Goal: Task Accomplishment & Management: Use online tool/utility

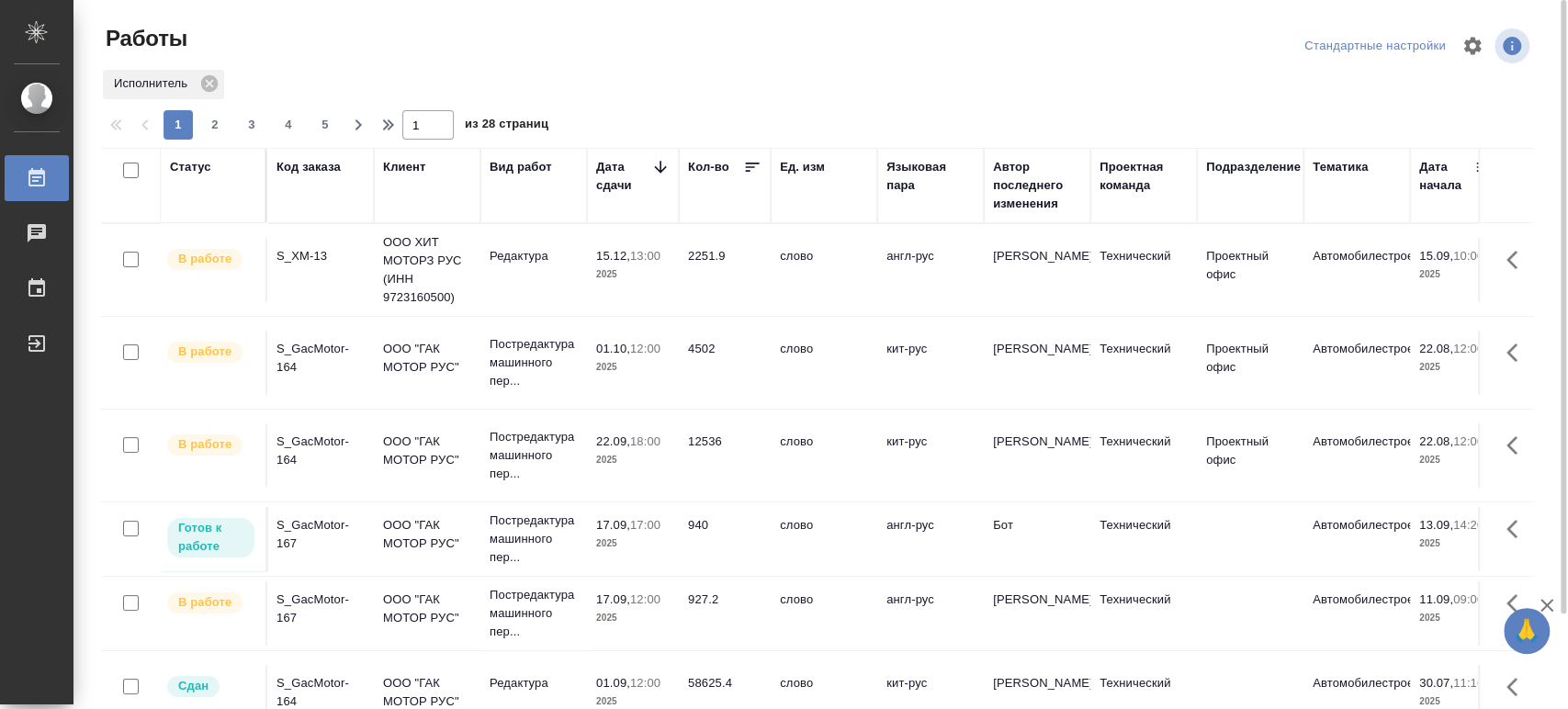
click at [317, 250] on div "S_XM-13" at bounding box center [320, 256] width 88 height 19
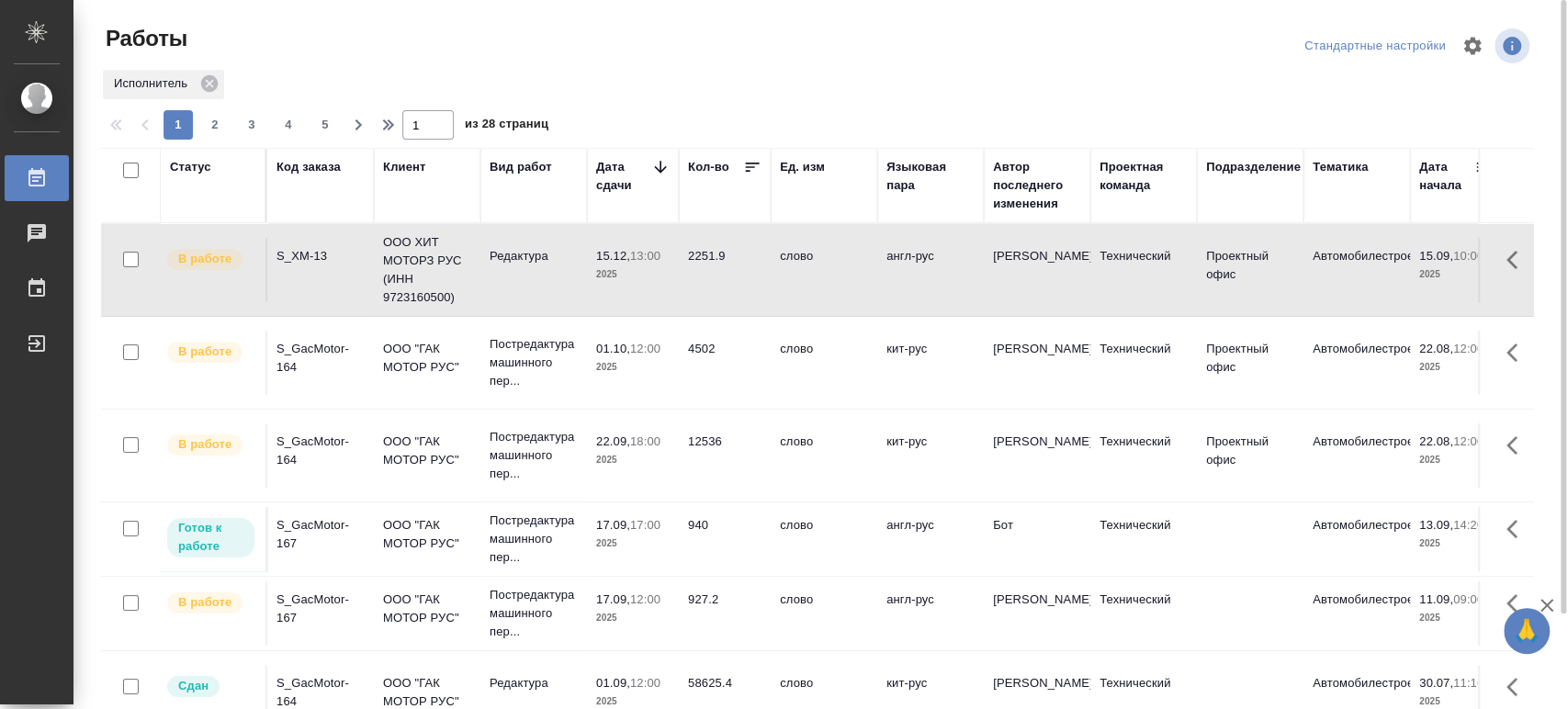
click at [299, 606] on div "S_GacMotor-167" at bounding box center [320, 609] width 88 height 37
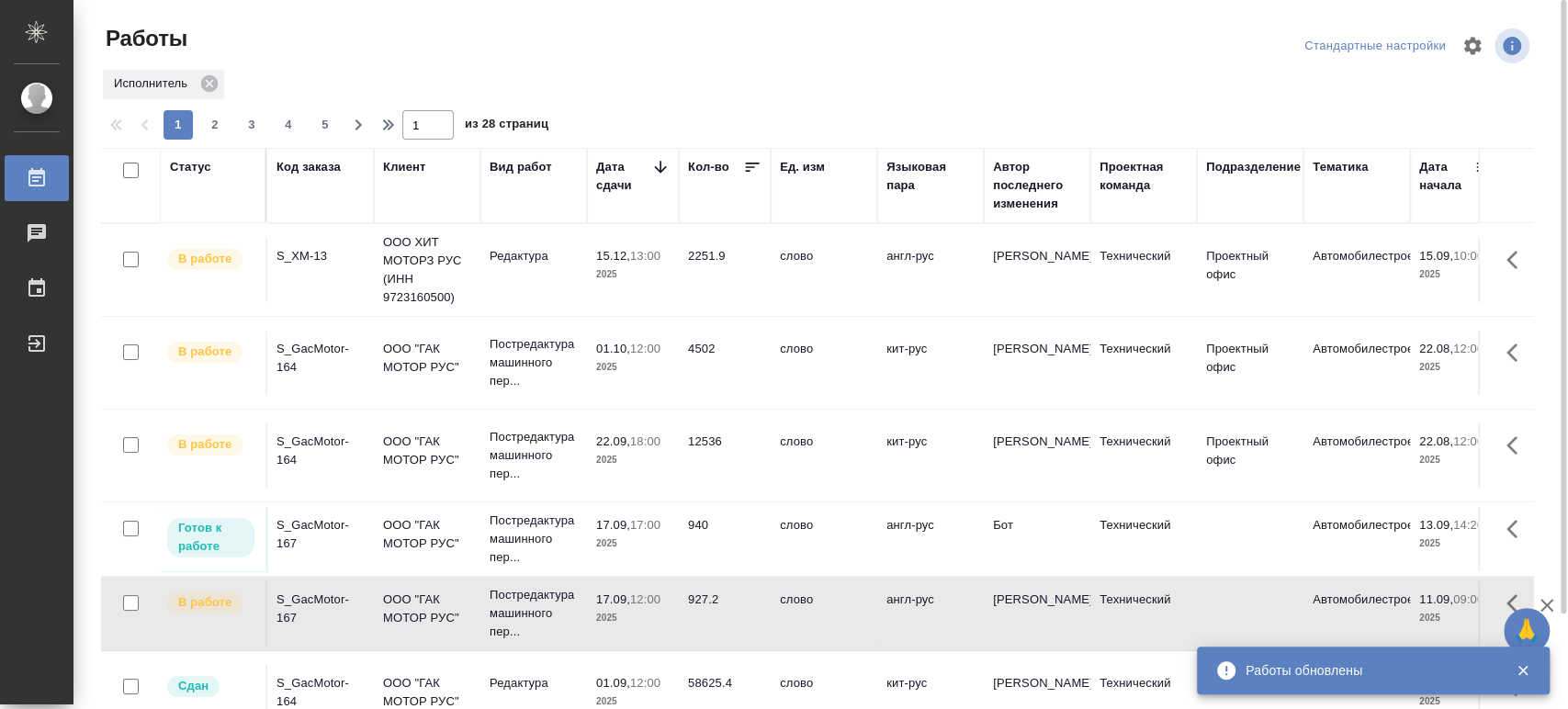
click at [306, 252] on div "S_XM-13" at bounding box center [320, 256] width 88 height 19
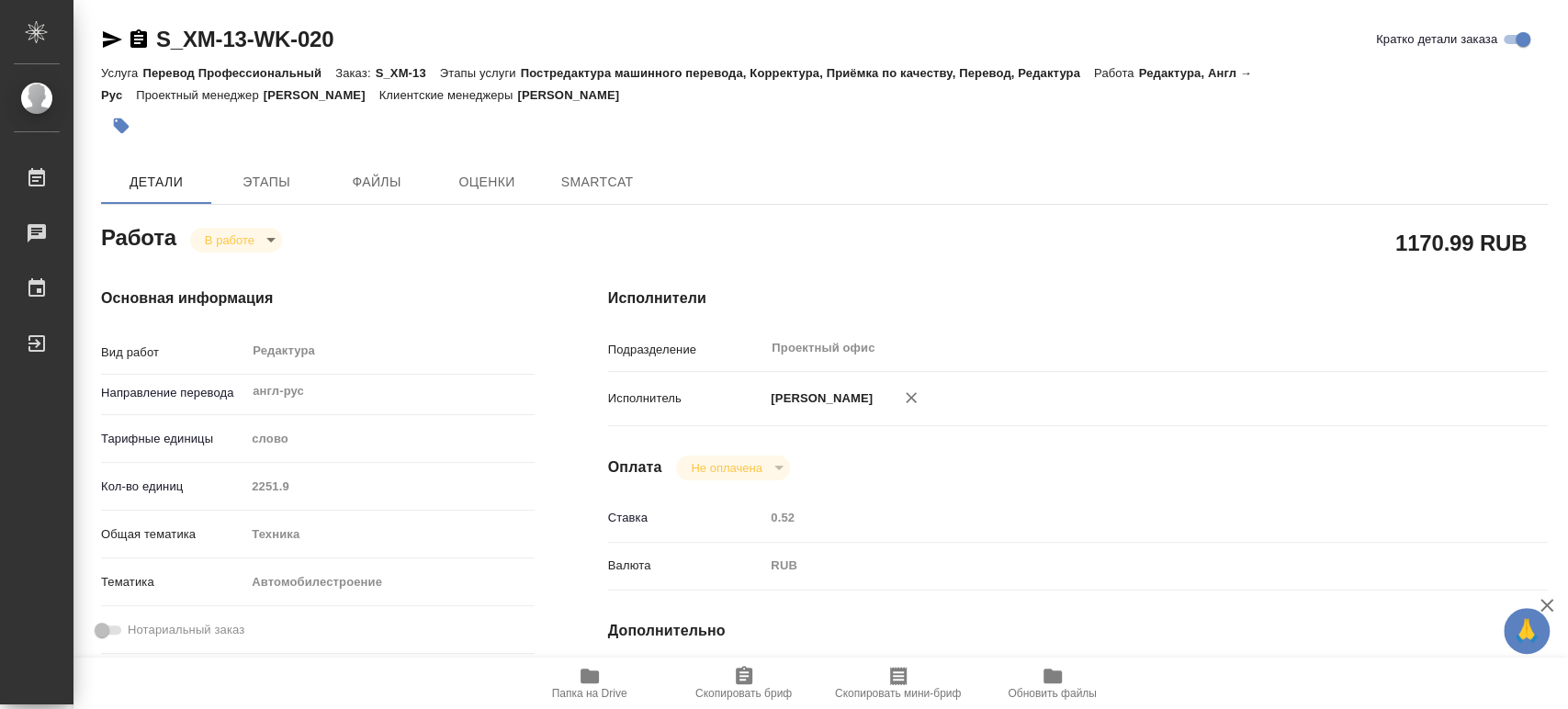
type textarea "x"
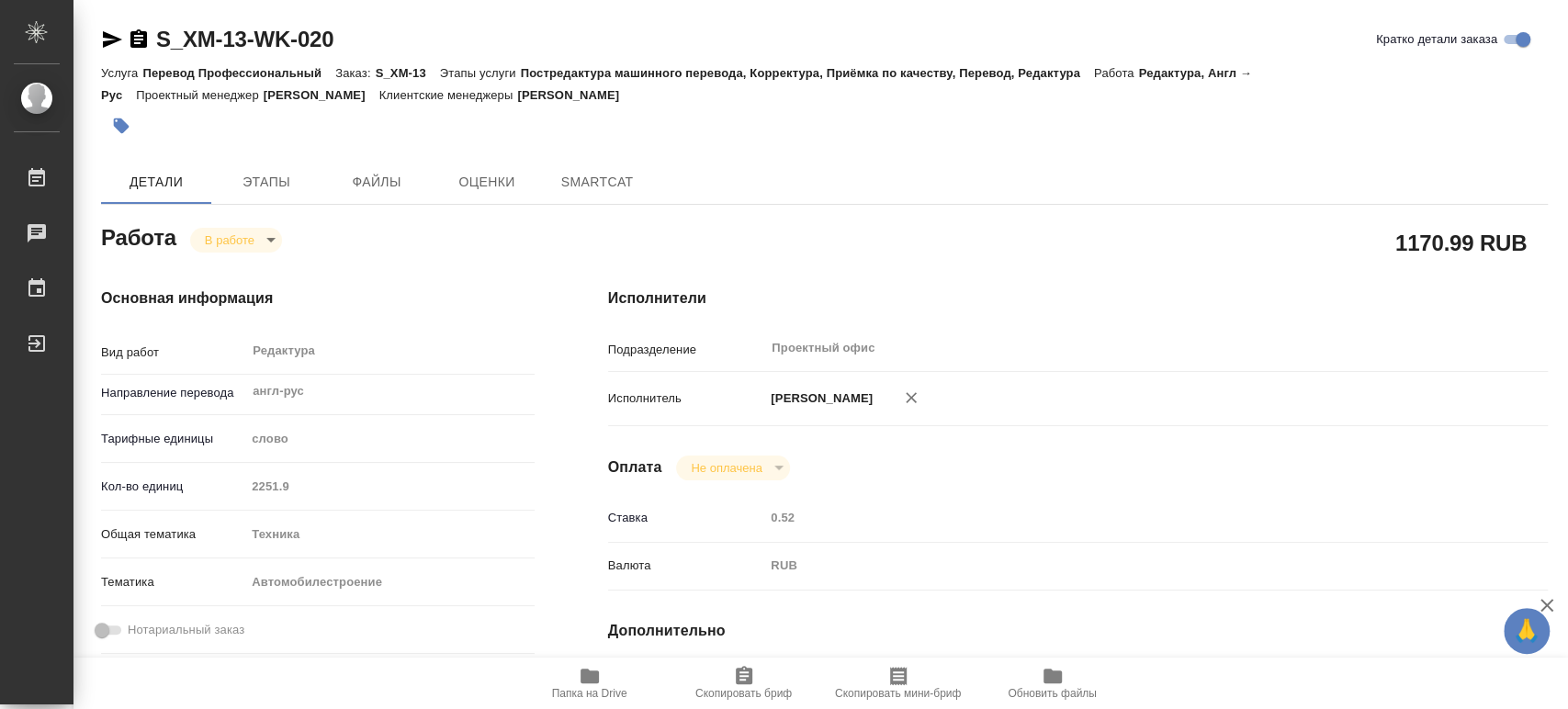
type textarea "x"
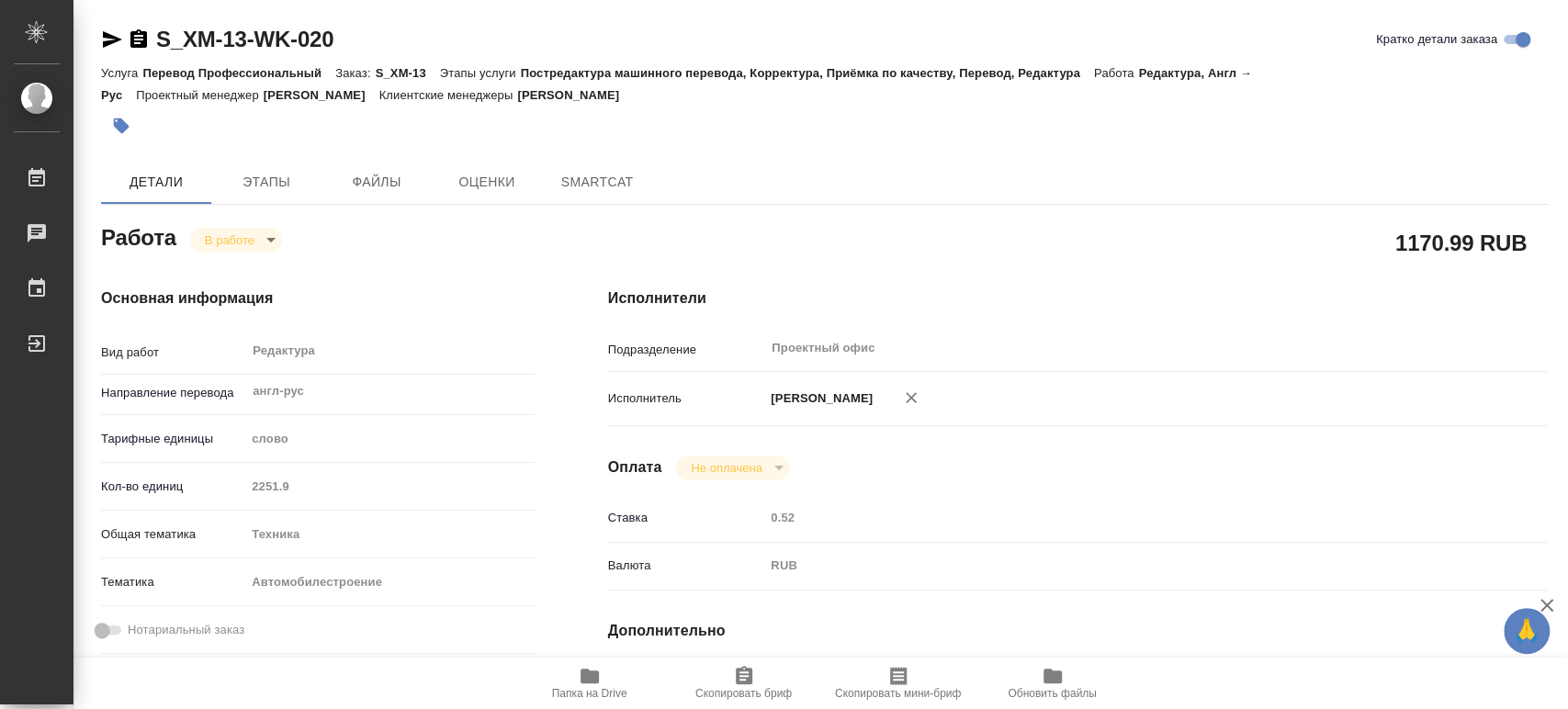
type textarea "x"
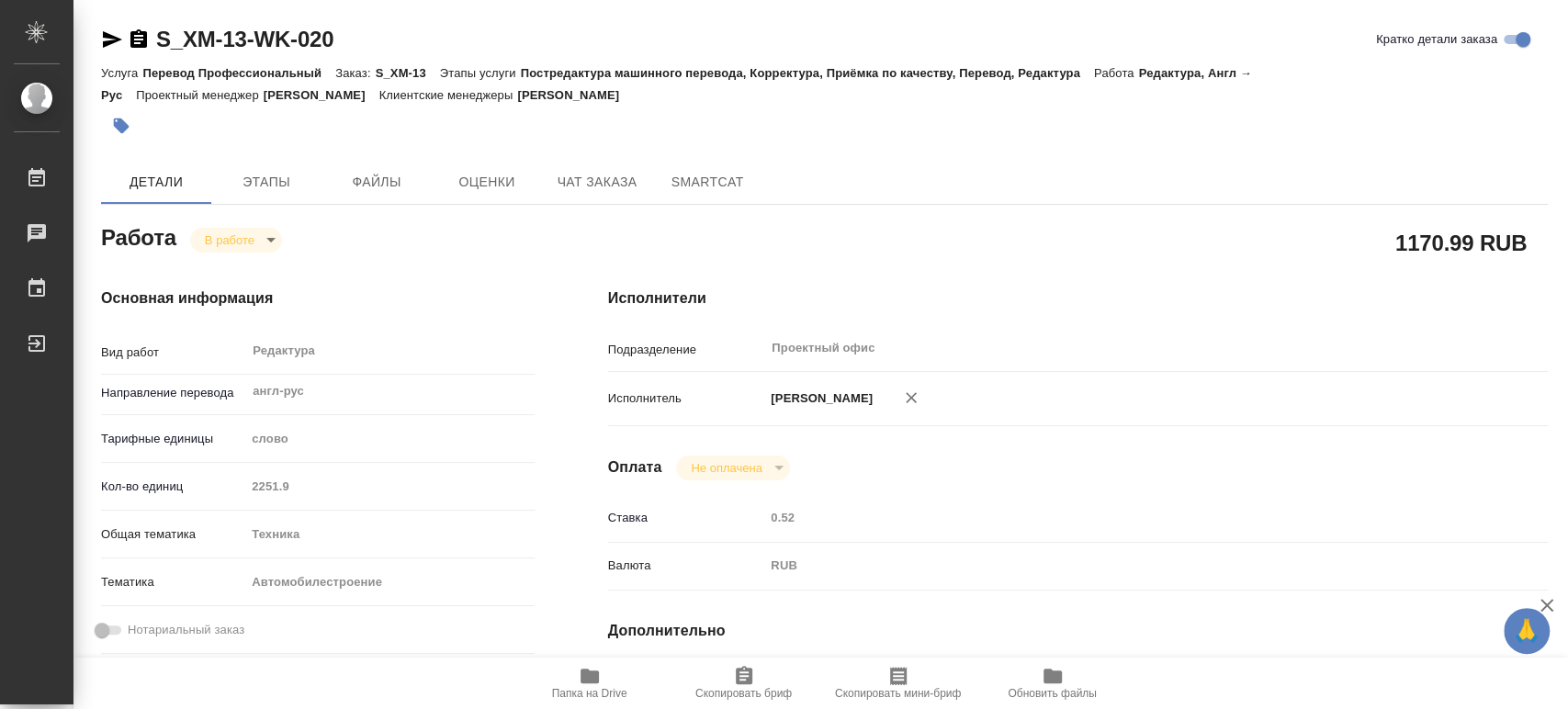
type textarea "x"
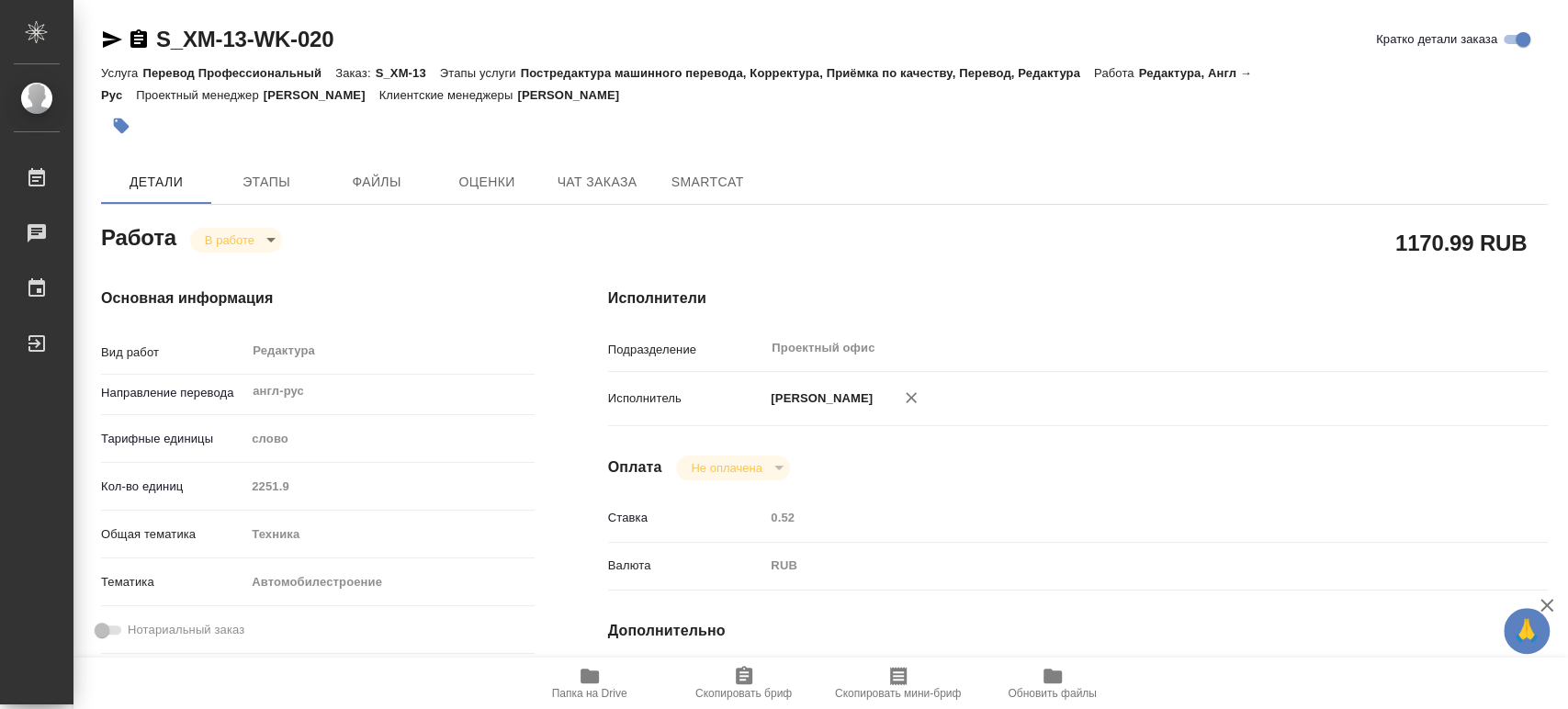
type textarea "x"
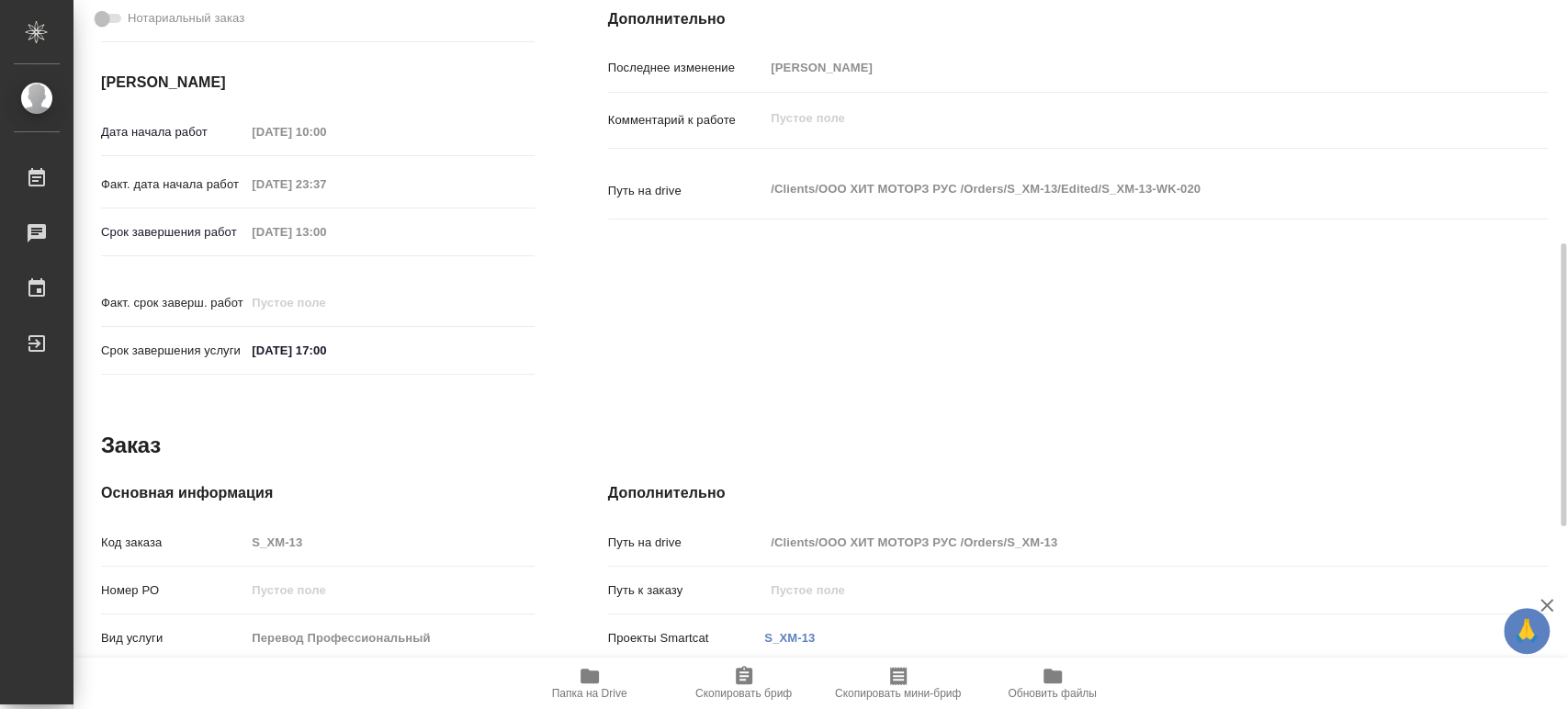
scroll to position [714, 0]
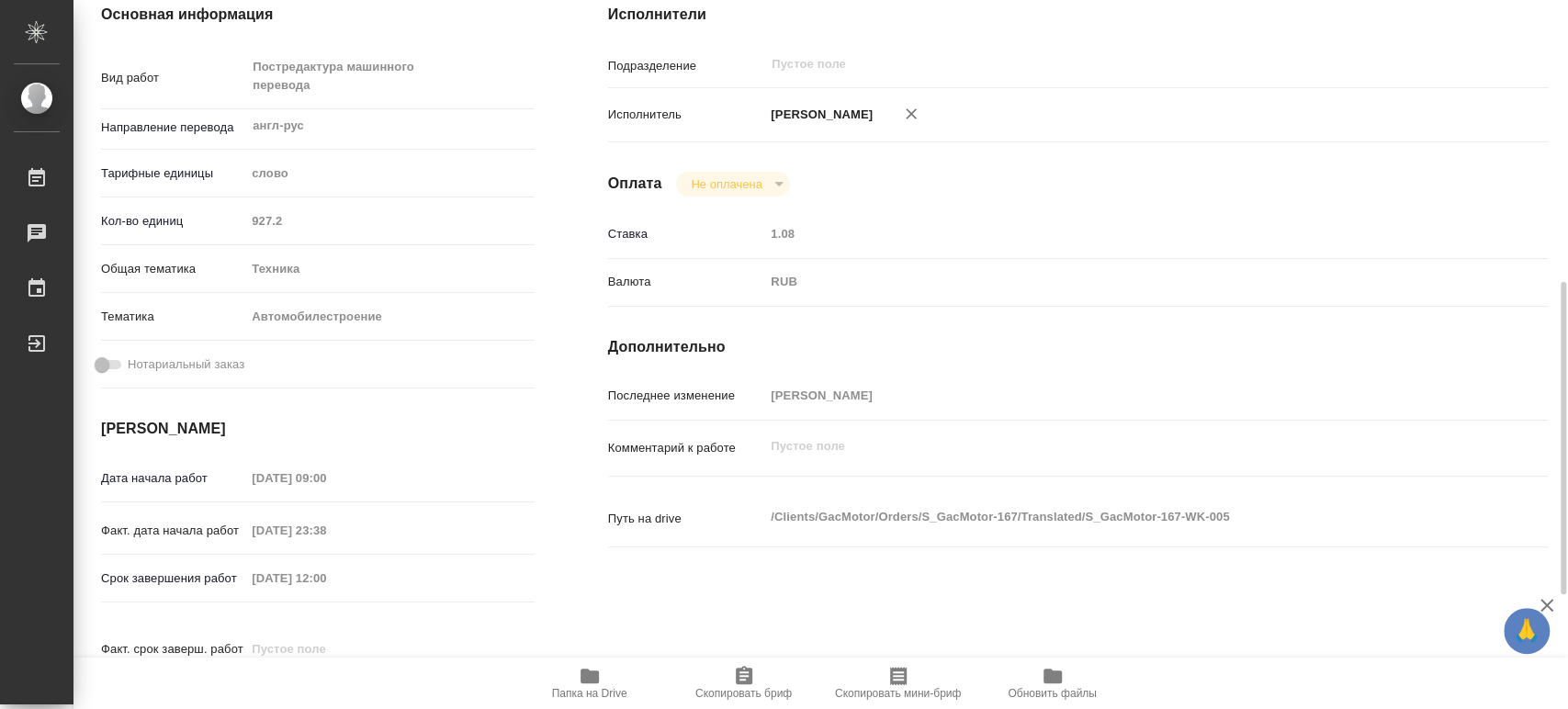
scroll to position [612, 0]
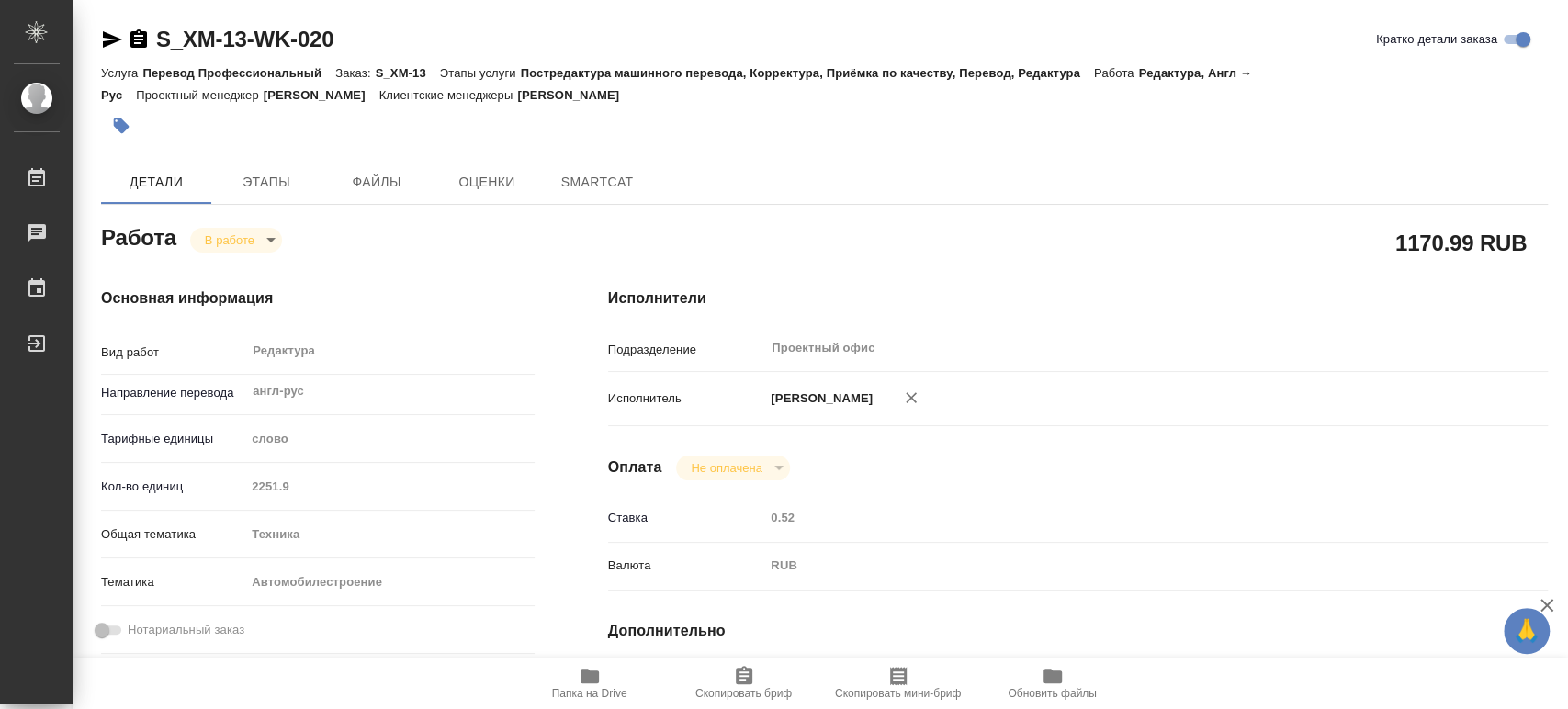
type textarea "x"
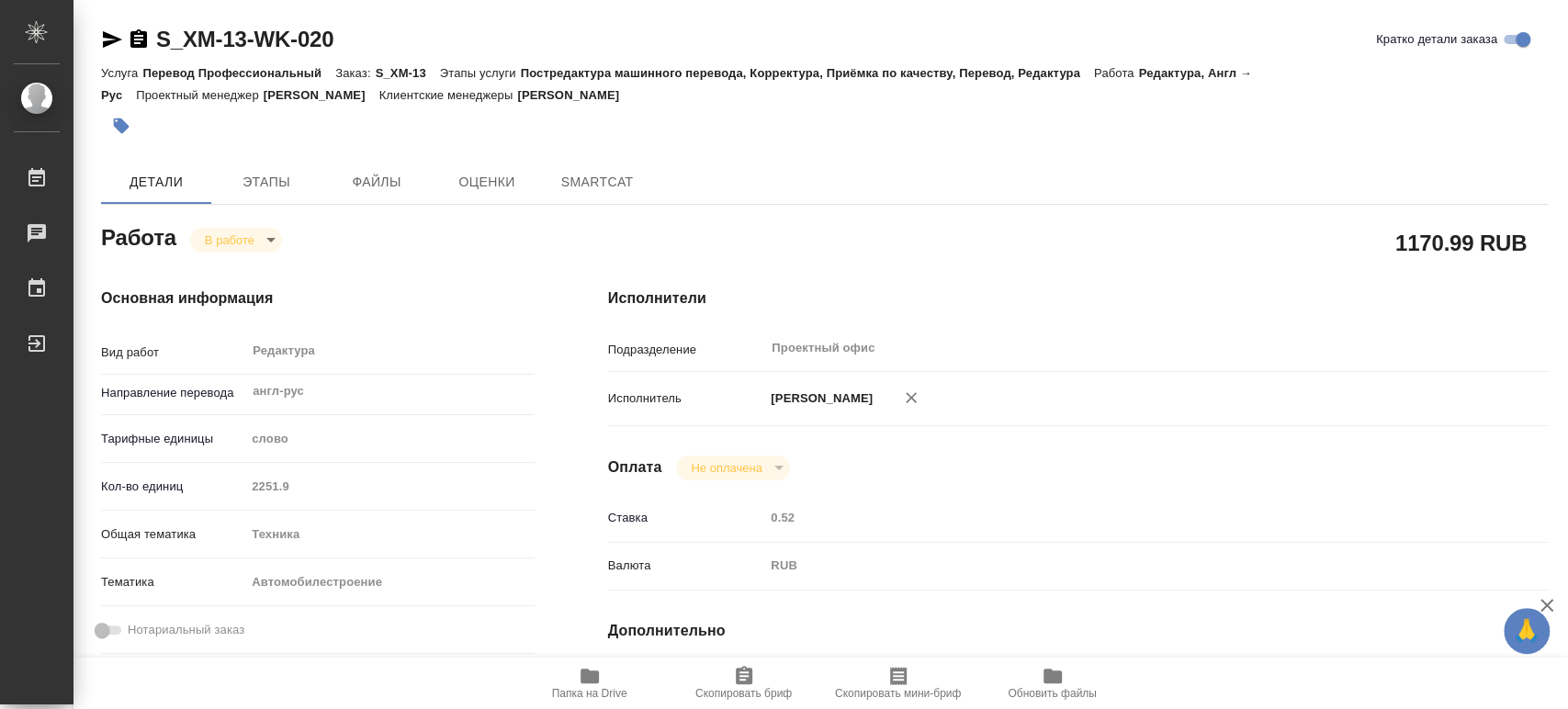
type textarea "x"
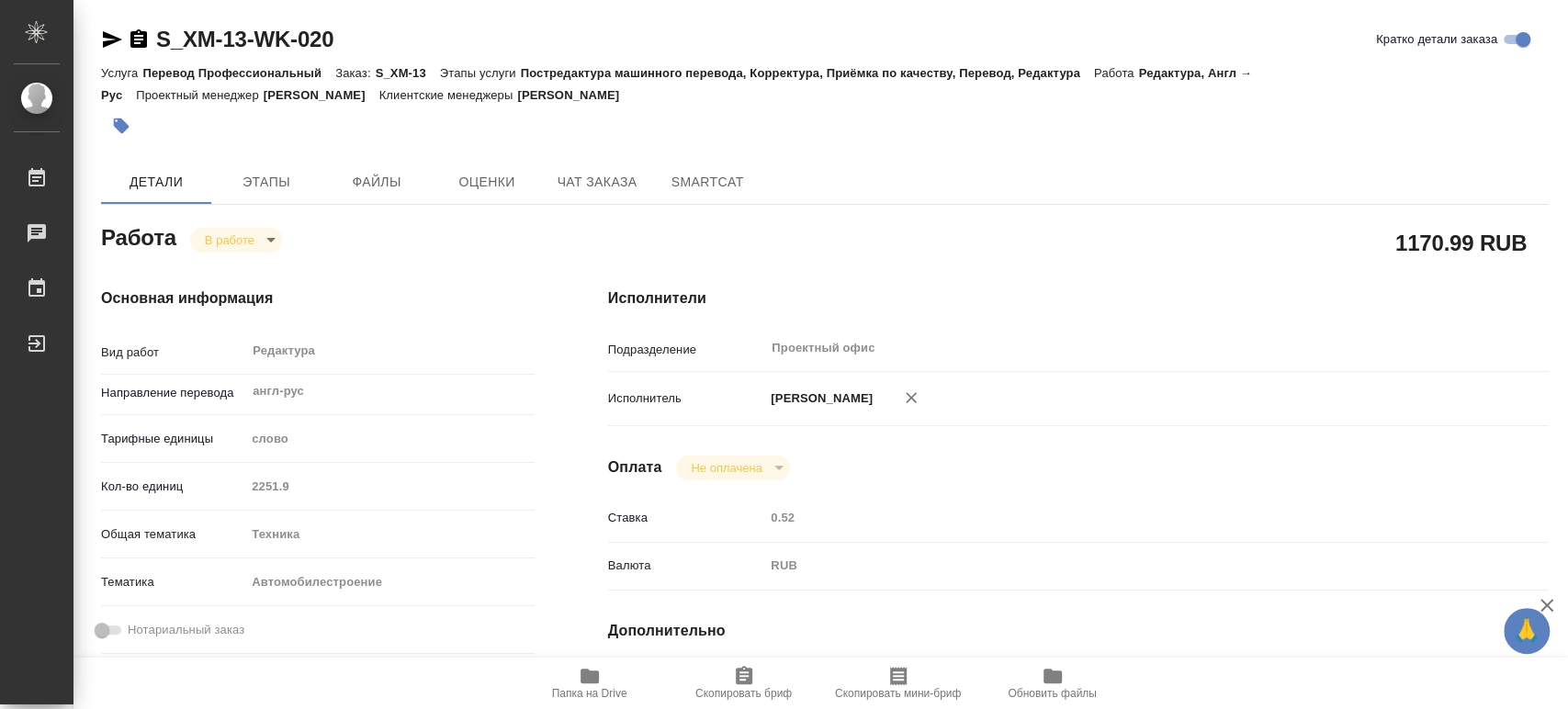
type textarea "x"
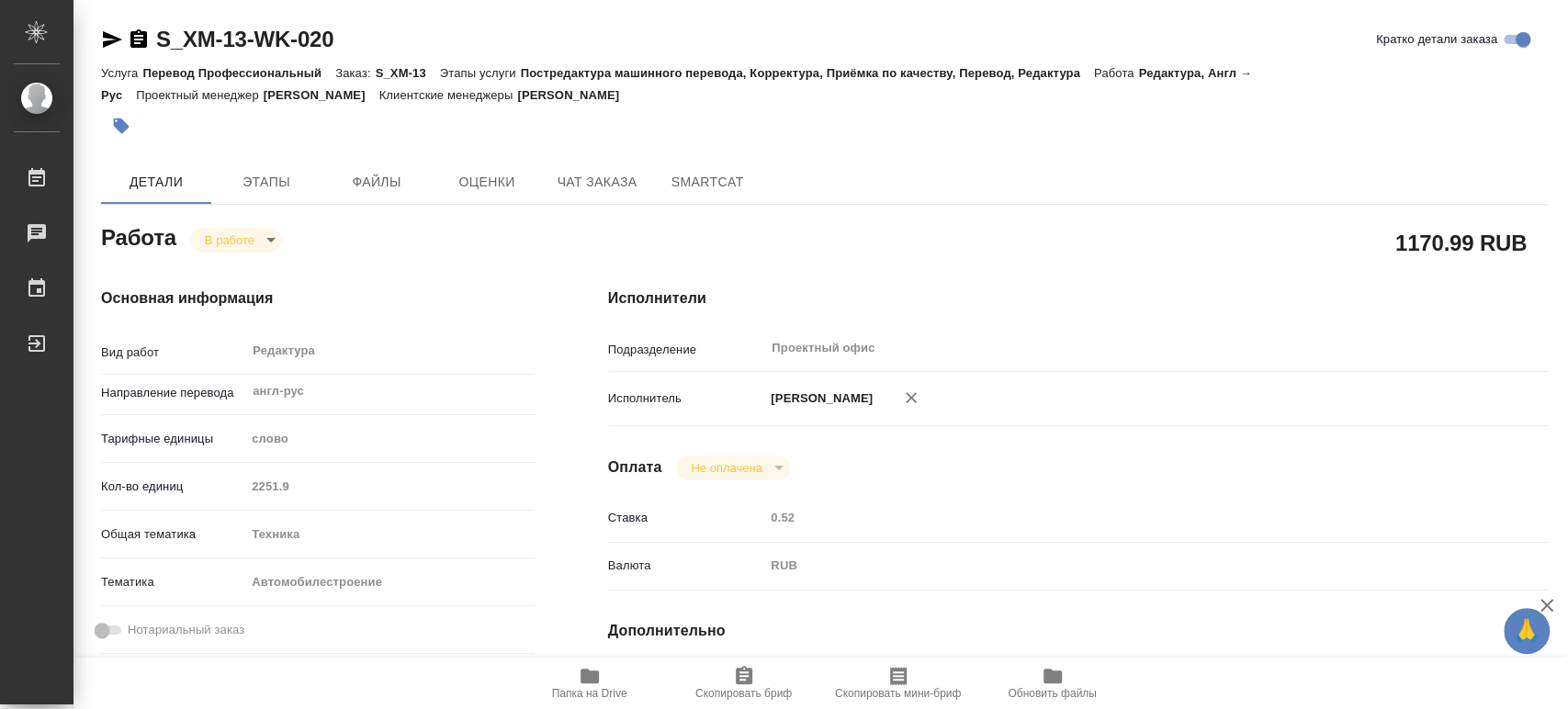
type textarea "x"
